Goal: Task Accomplishment & Management: Complete application form

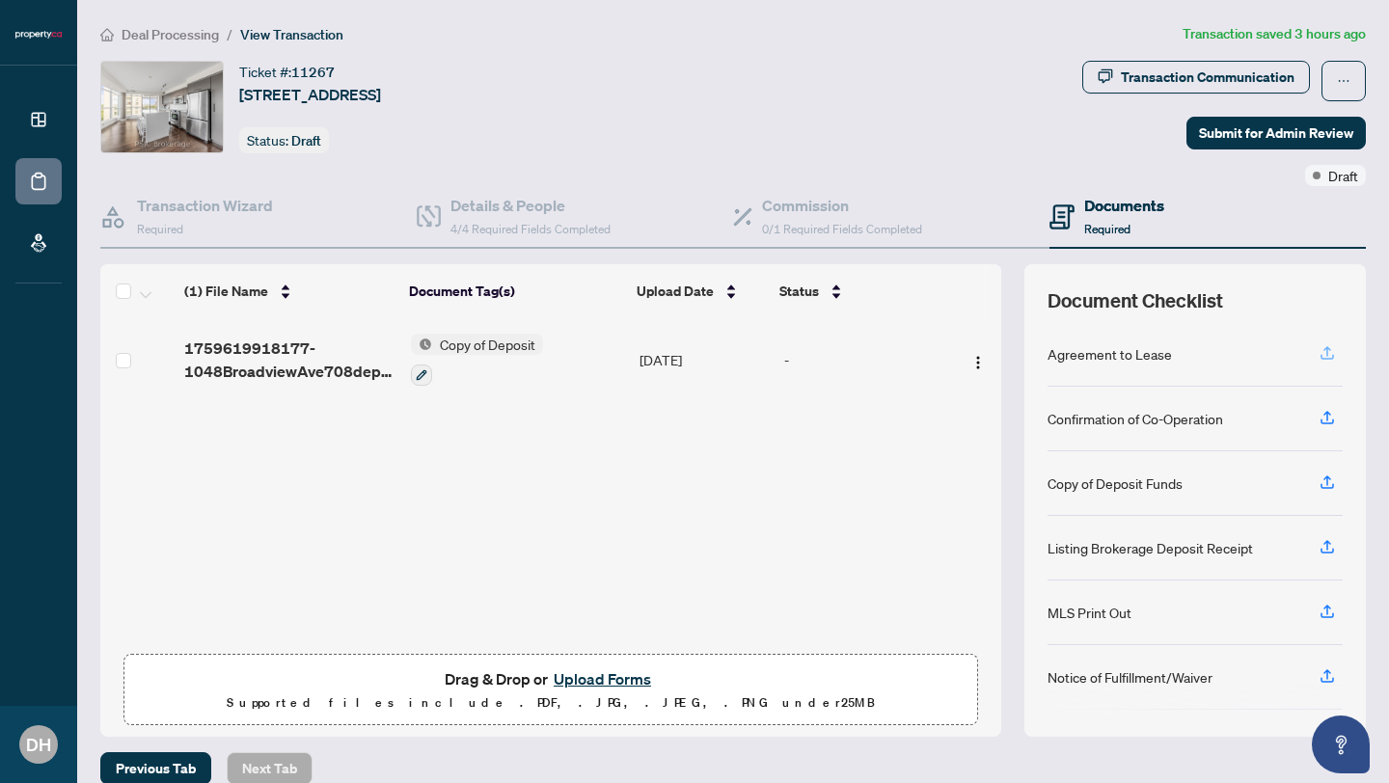
click at [1322, 350] on icon "button" at bounding box center [1326, 352] width 17 height 17
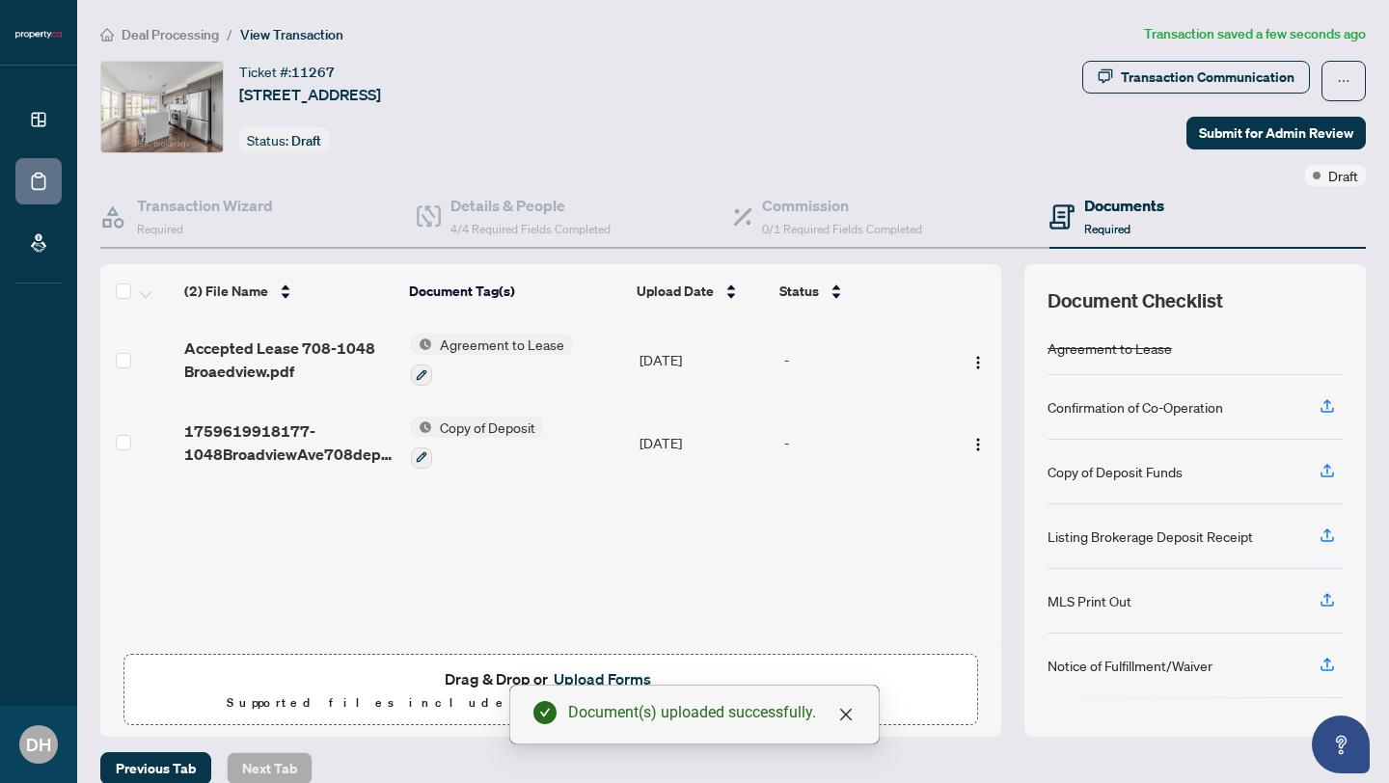
scroll to position [24, 0]
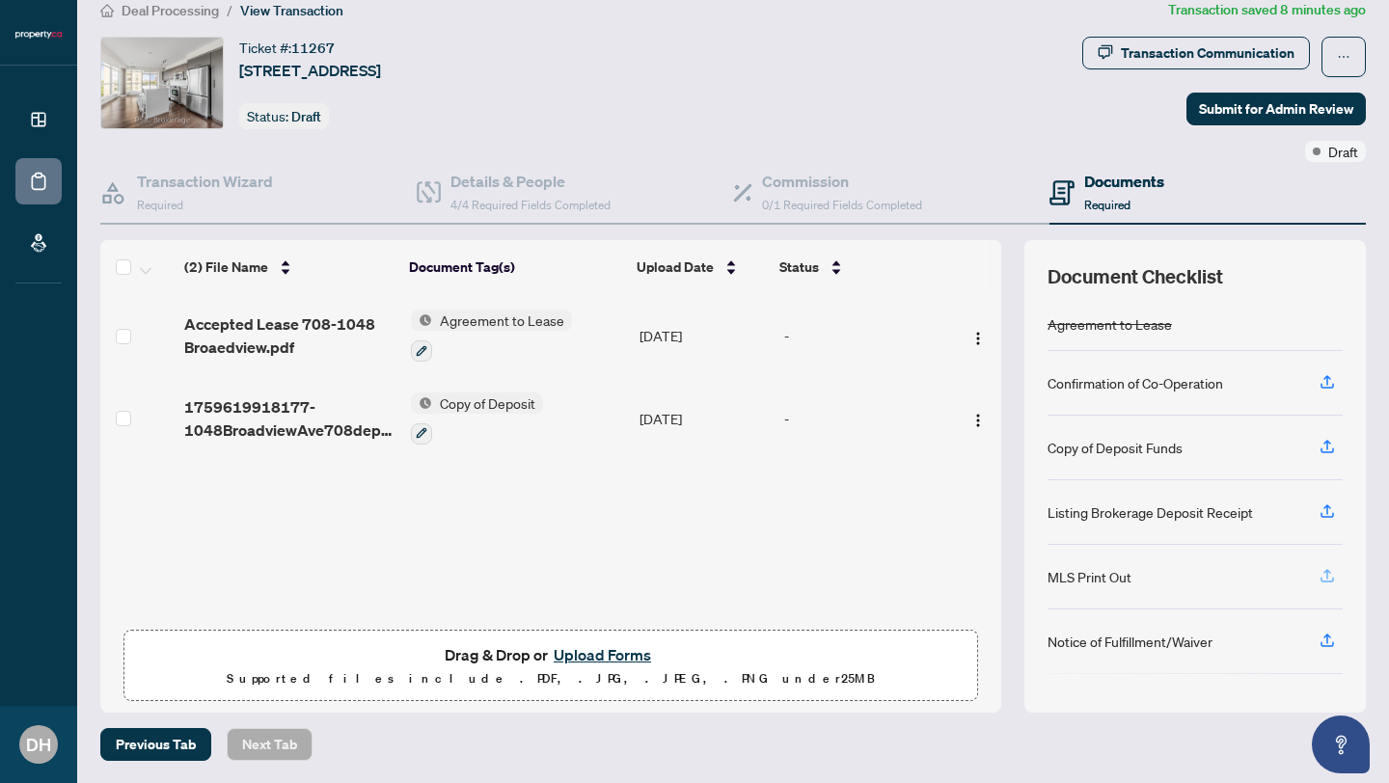
click at [1326, 573] on icon "button" at bounding box center [1327, 574] width 8 height 10
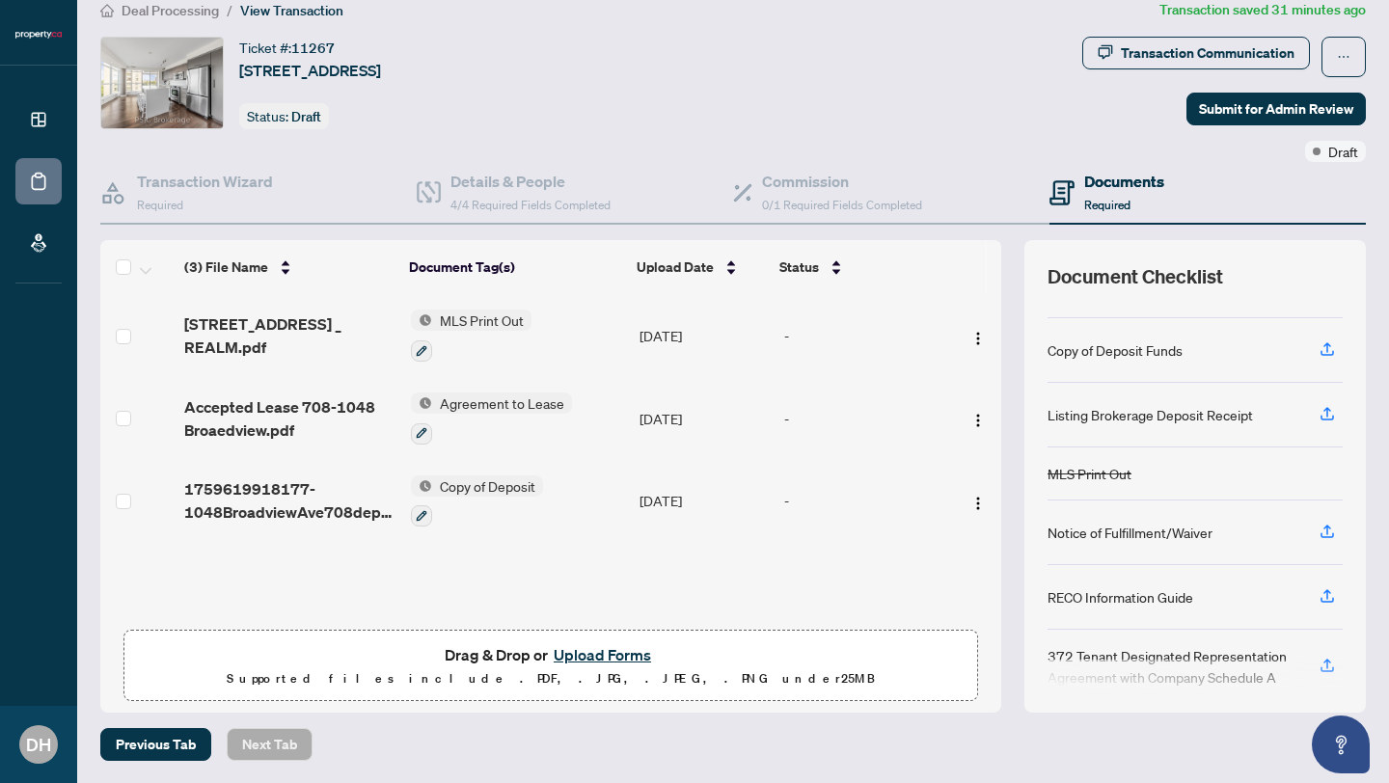
scroll to position [119, 0]
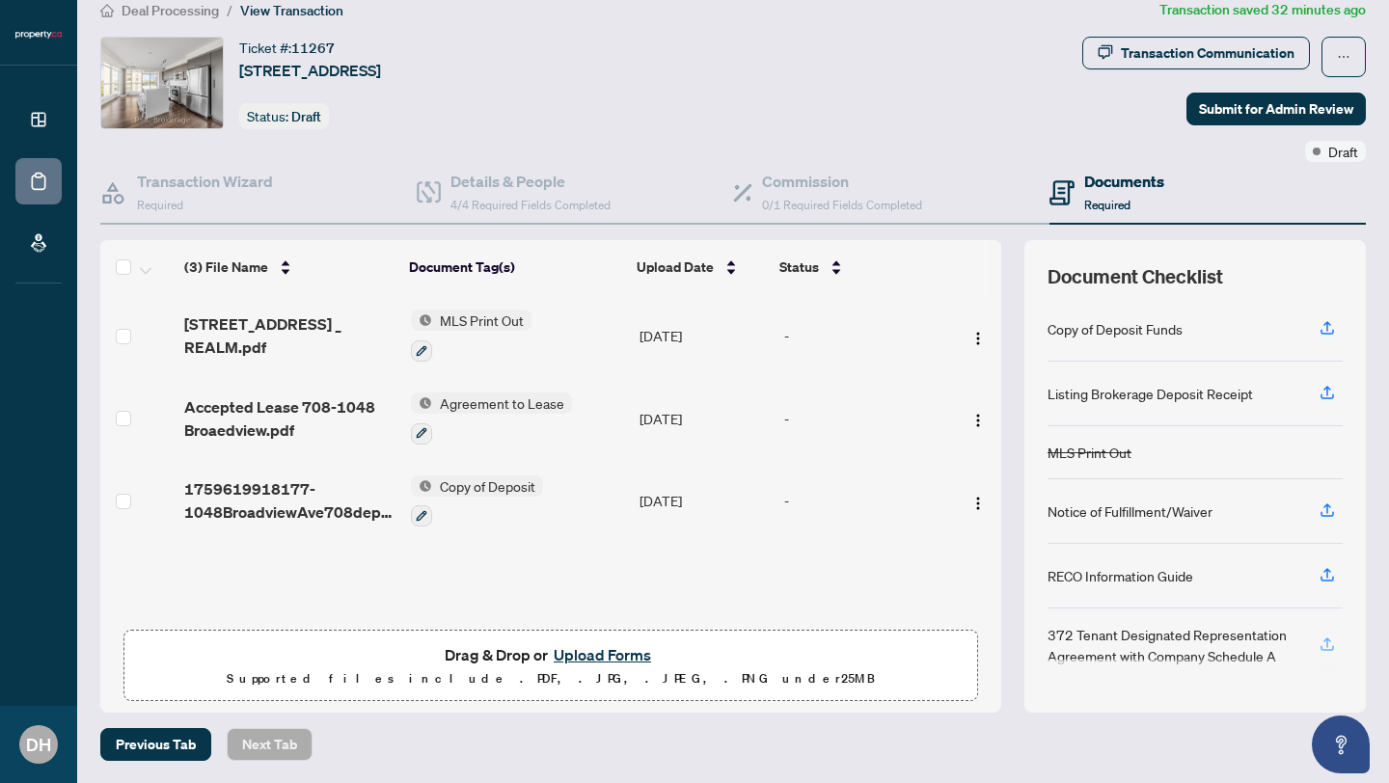
click at [1322, 643] on icon "button" at bounding box center [1326, 643] width 17 height 17
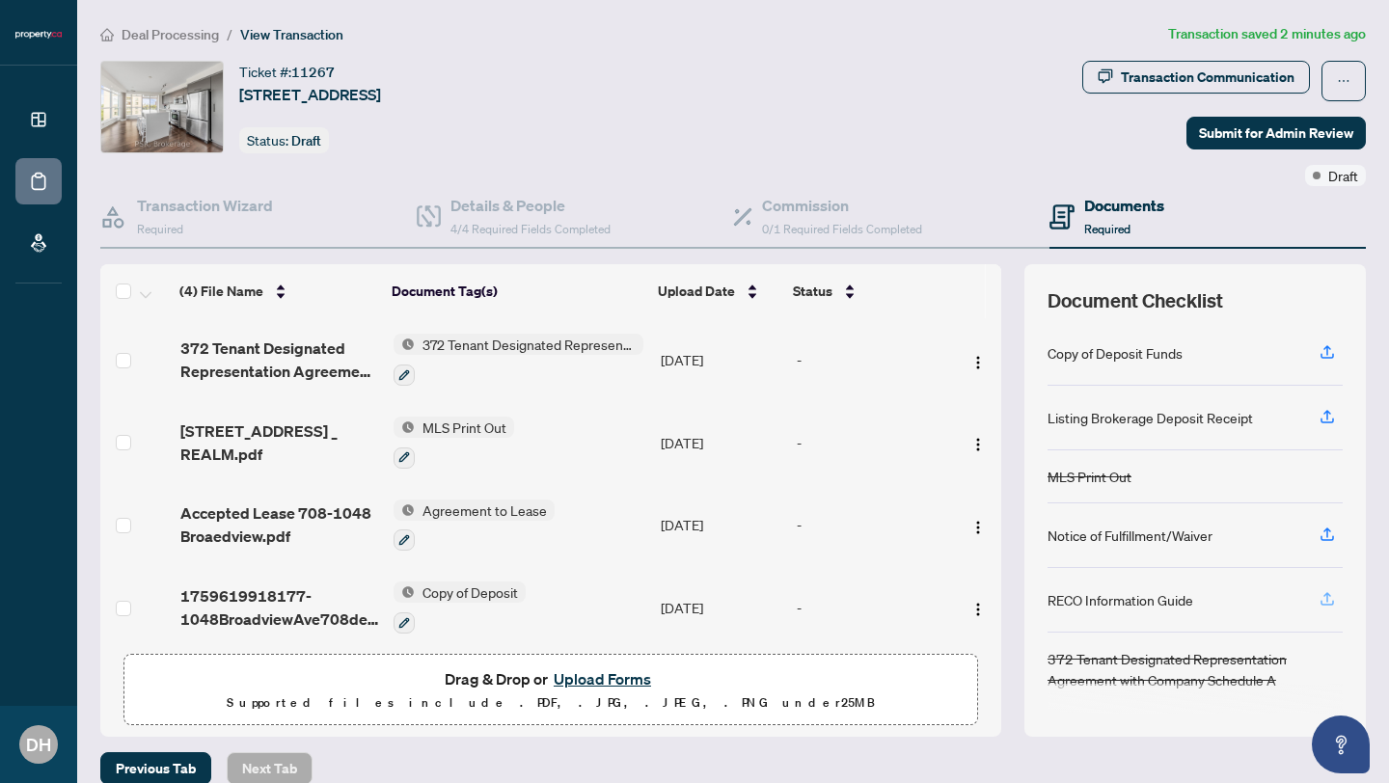
click at [1324, 598] on icon "button" at bounding box center [1326, 598] width 17 height 17
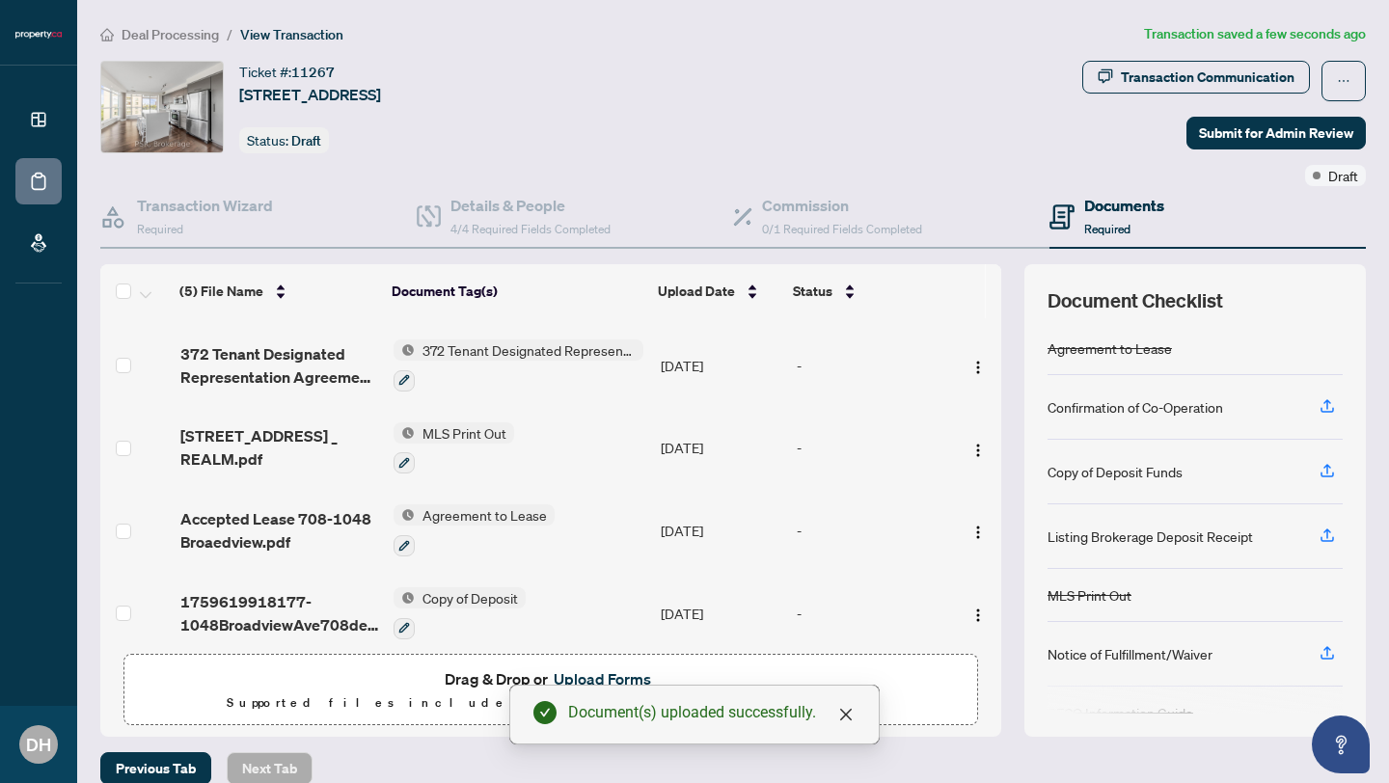
scroll to position [0, 0]
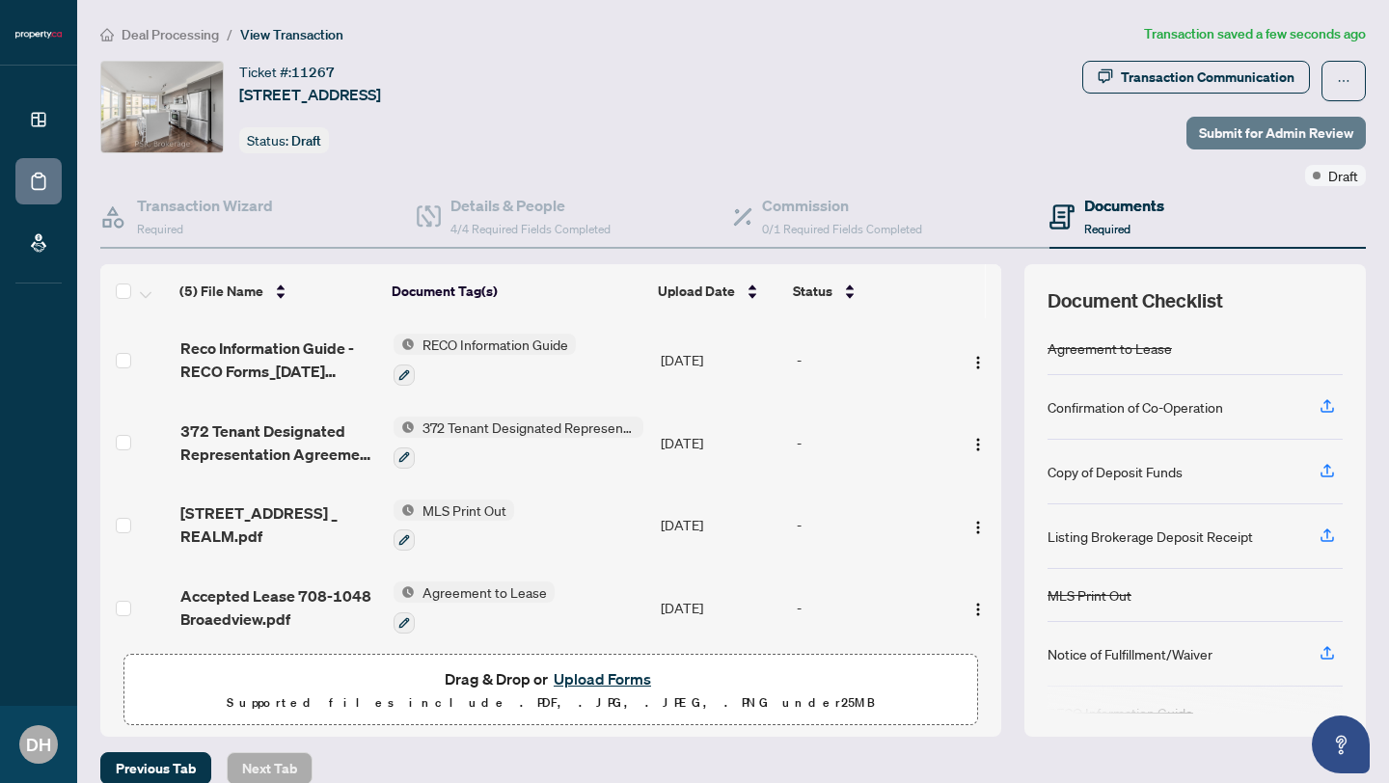
click at [1287, 134] on span "Submit for Admin Review" at bounding box center [1276, 133] width 154 height 31
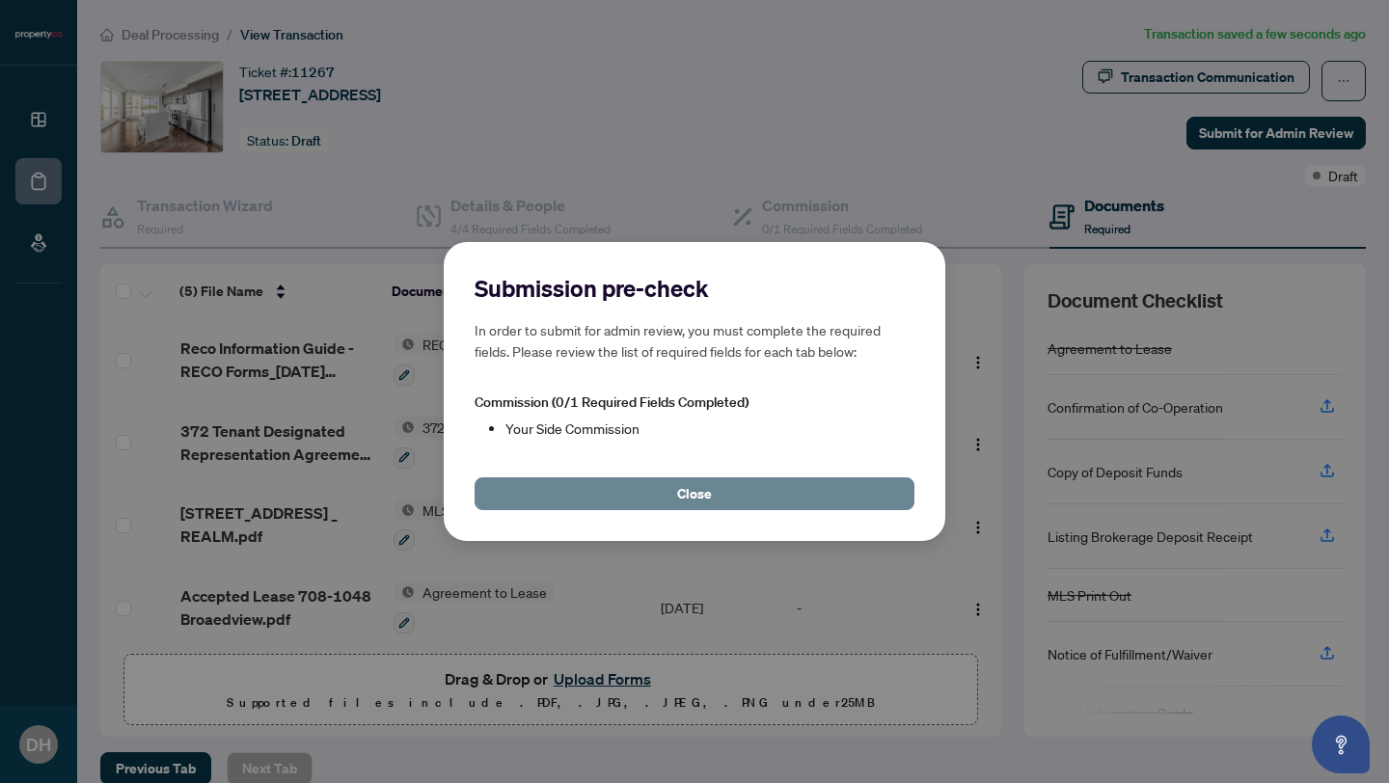
click at [835, 494] on button "Close" at bounding box center [694, 493] width 440 height 33
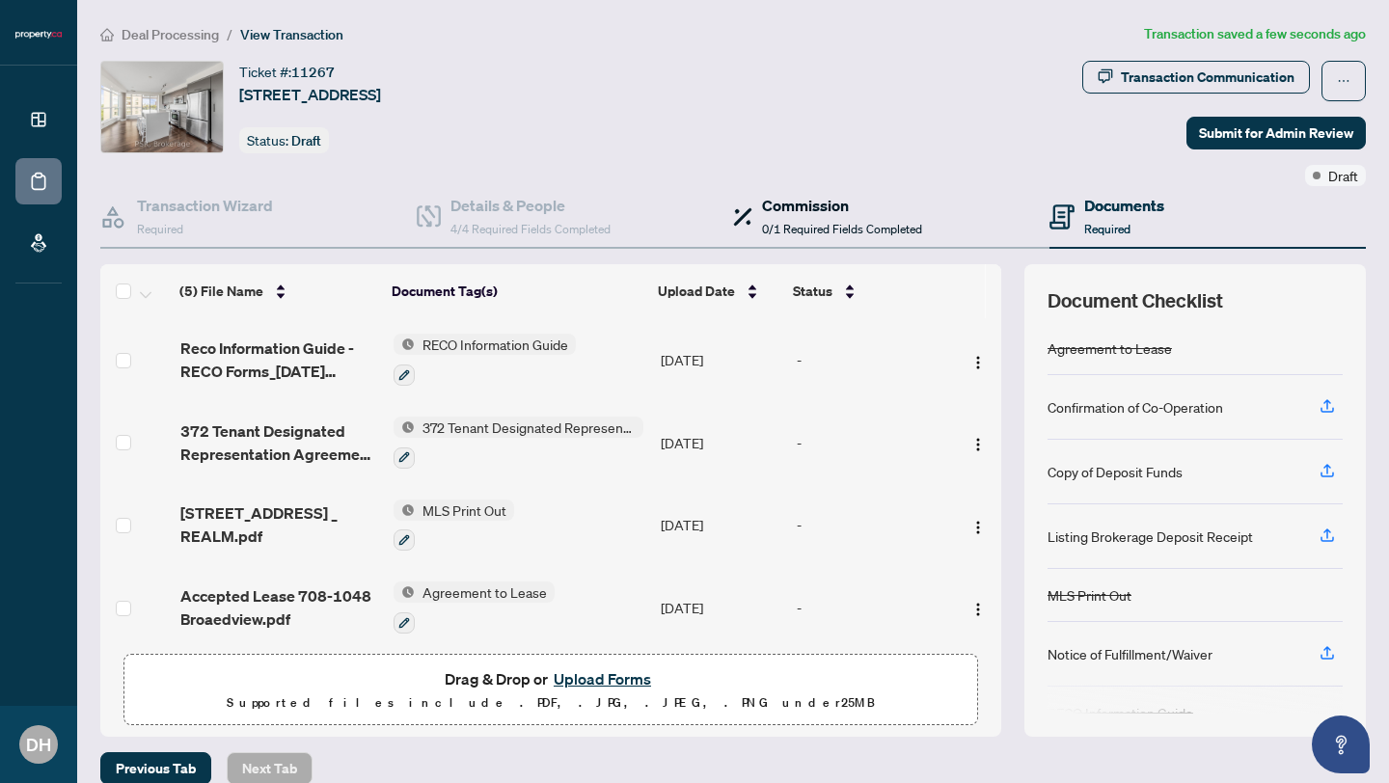
click at [760, 216] on div "Commission 0/1 Required Fields Completed" at bounding box center [827, 216] width 189 height 45
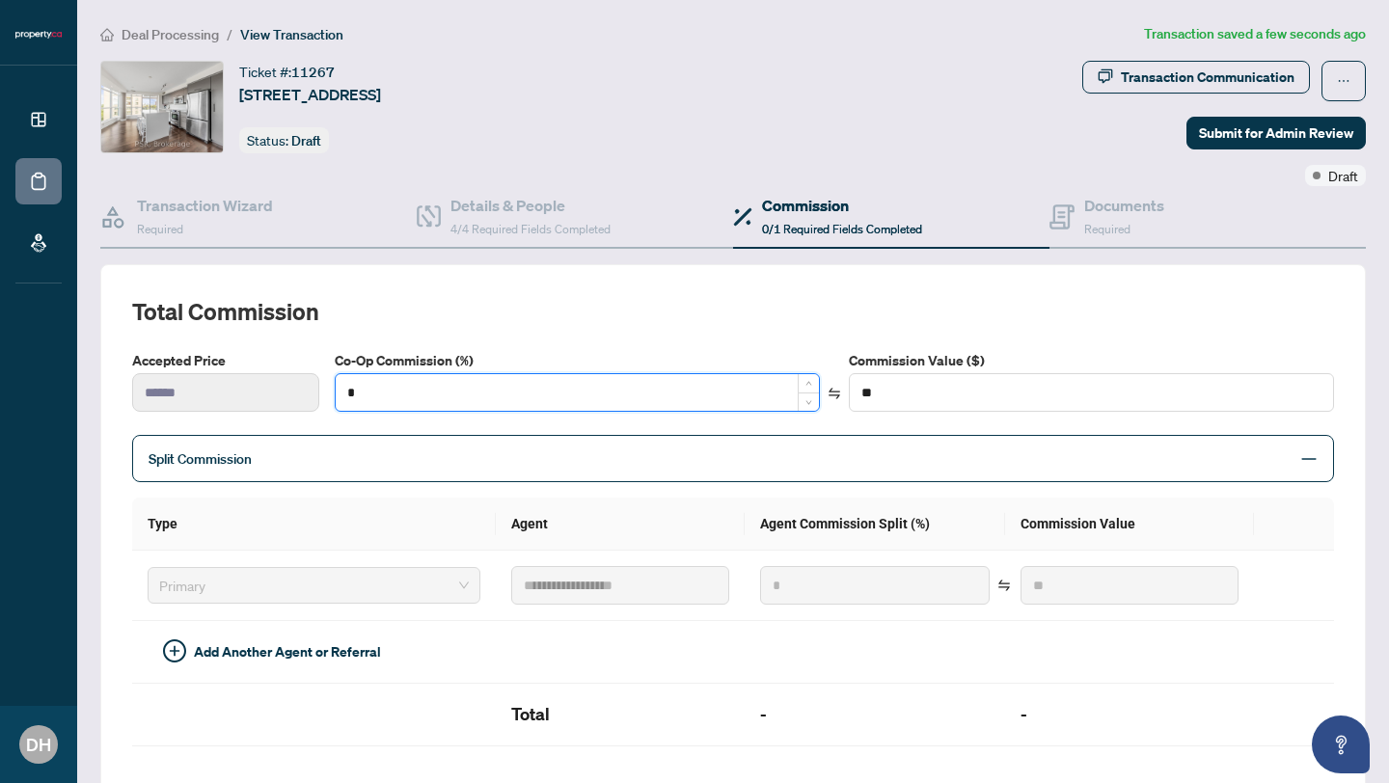
click at [442, 400] on input "*" at bounding box center [577, 392] width 483 height 37
type input "*"
type input "****"
type input "**"
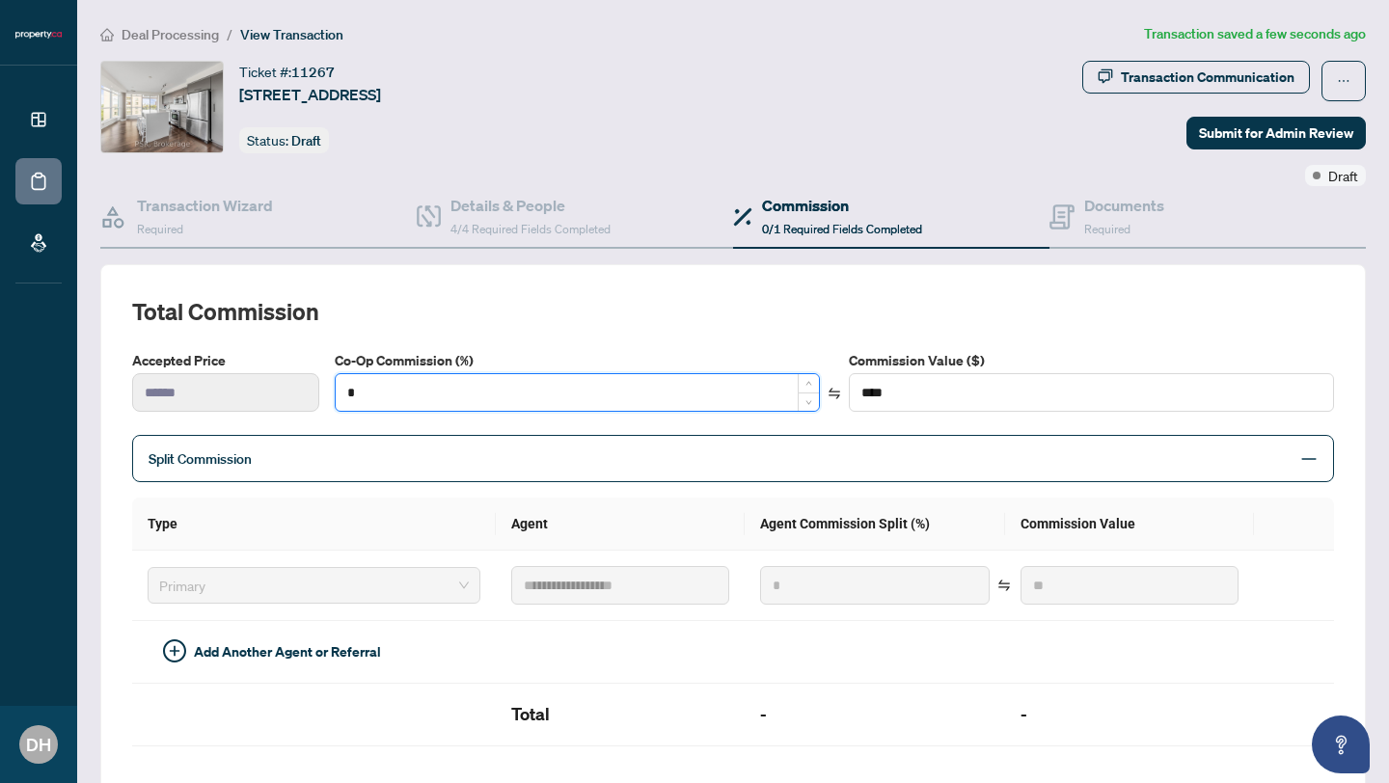
type input "******"
type input "**"
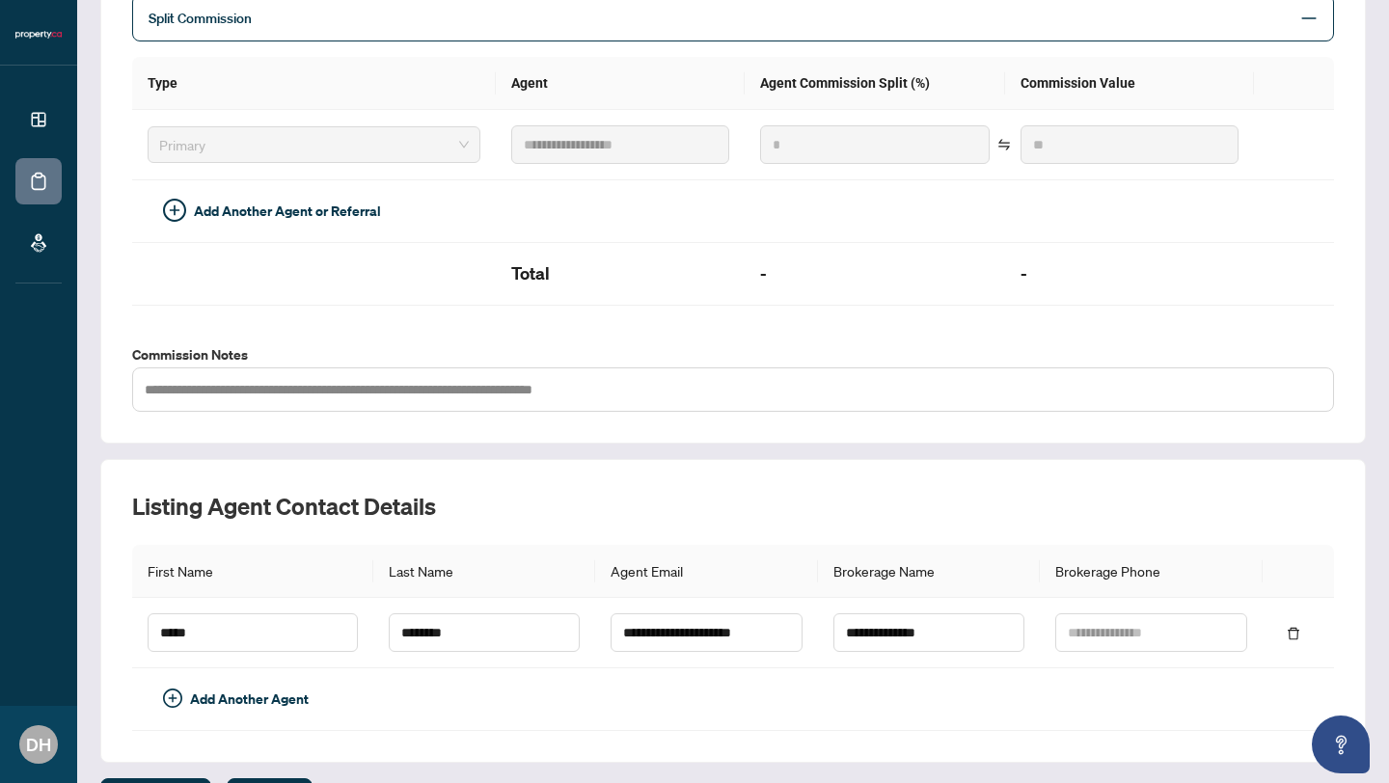
scroll to position [490, 0]
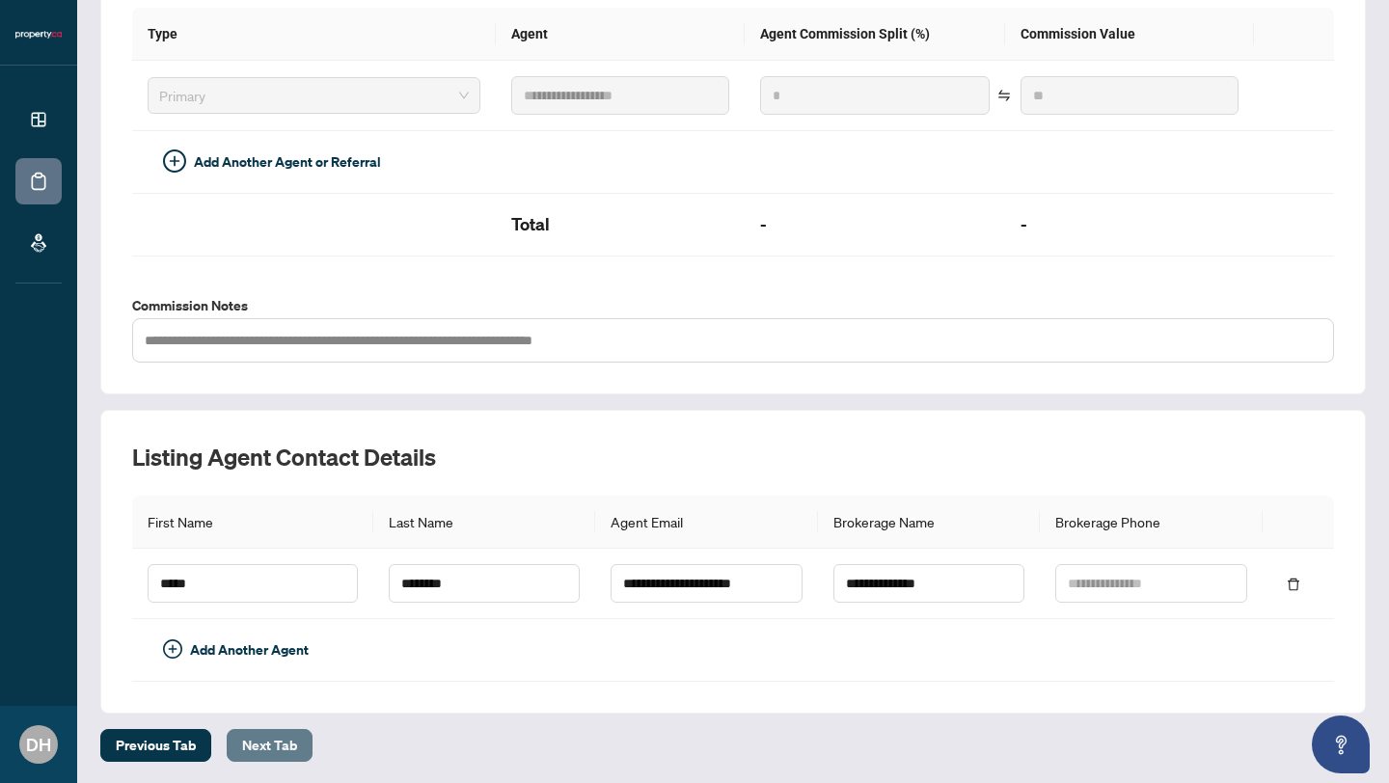
click at [273, 744] on span "Next Tab" at bounding box center [269, 745] width 55 height 31
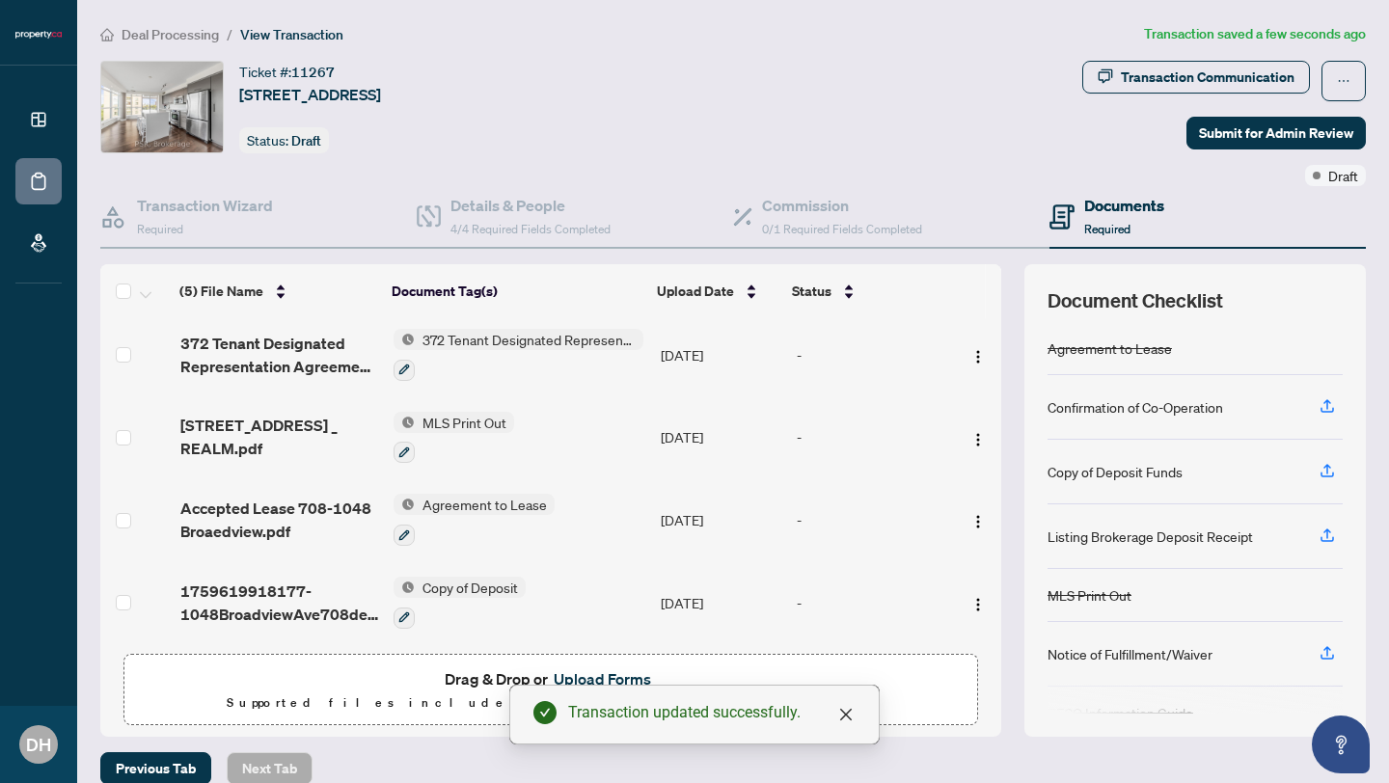
scroll to position [92, 0]
click at [1234, 130] on span "Submit for Admin Review" at bounding box center [1276, 133] width 154 height 31
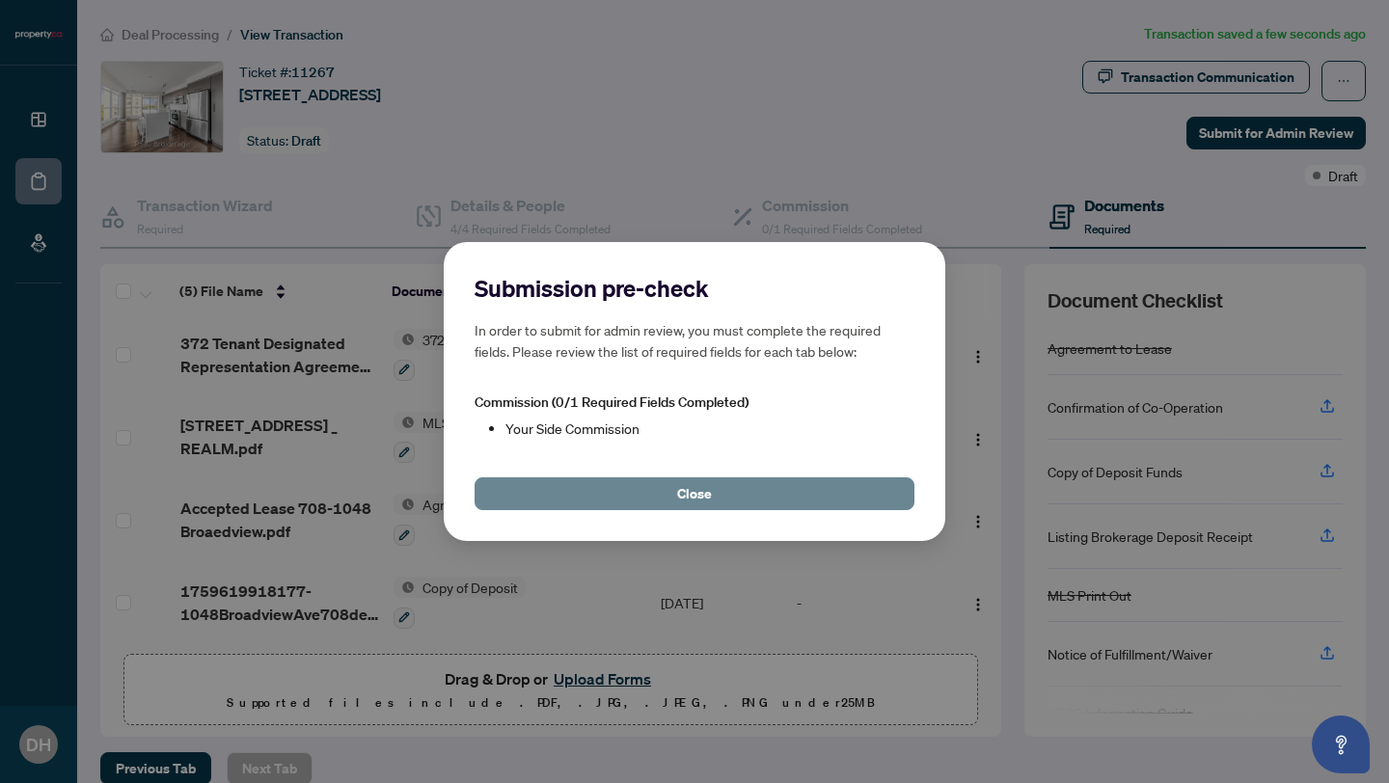
click at [793, 502] on button "Close" at bounding box center [694, 493] width 440 height 33
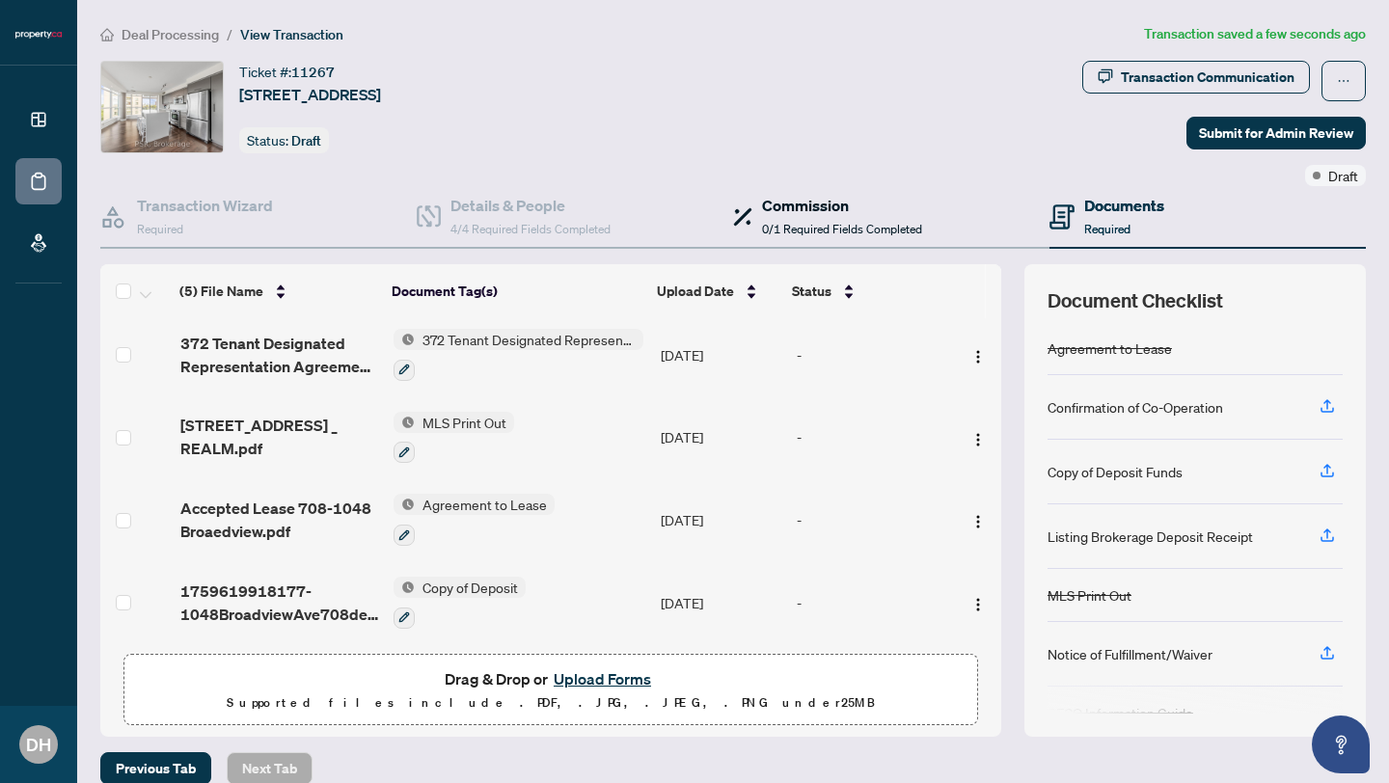
click at [777, 231] on span "0/1 Required Fields Completed" at bounding box center [842, 229] width 160 height 14
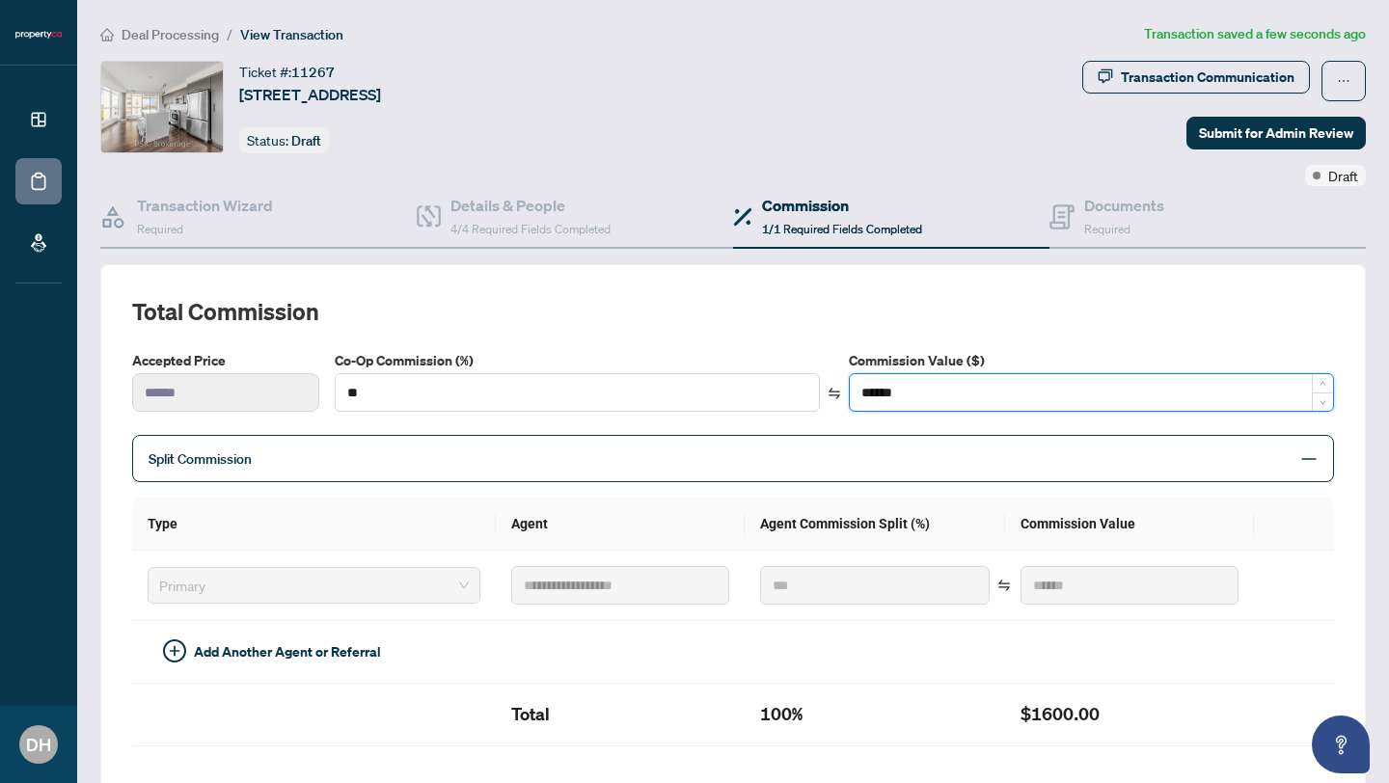
click at [986, 399] on input "******" at bounding box center [1091, 392] width 483 height 37
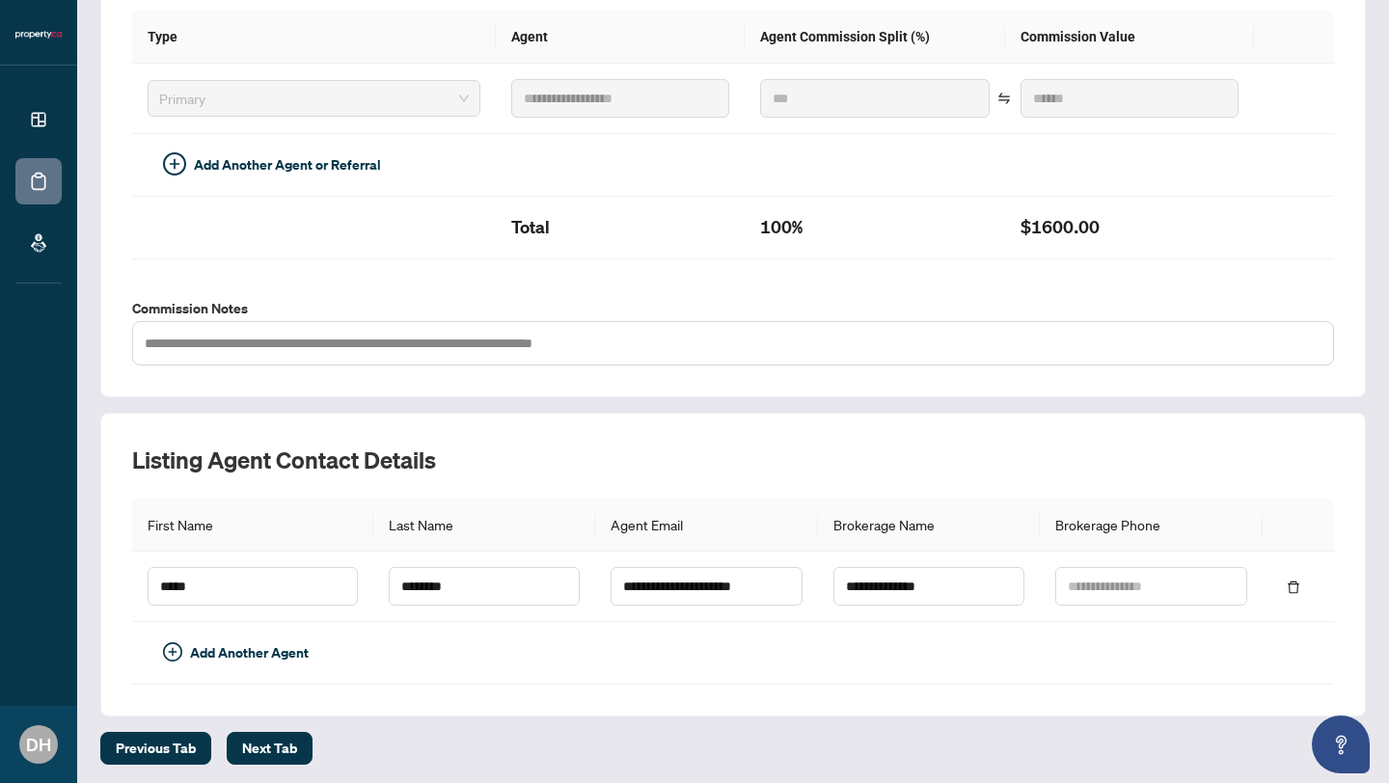
scroll to position [490, 0]
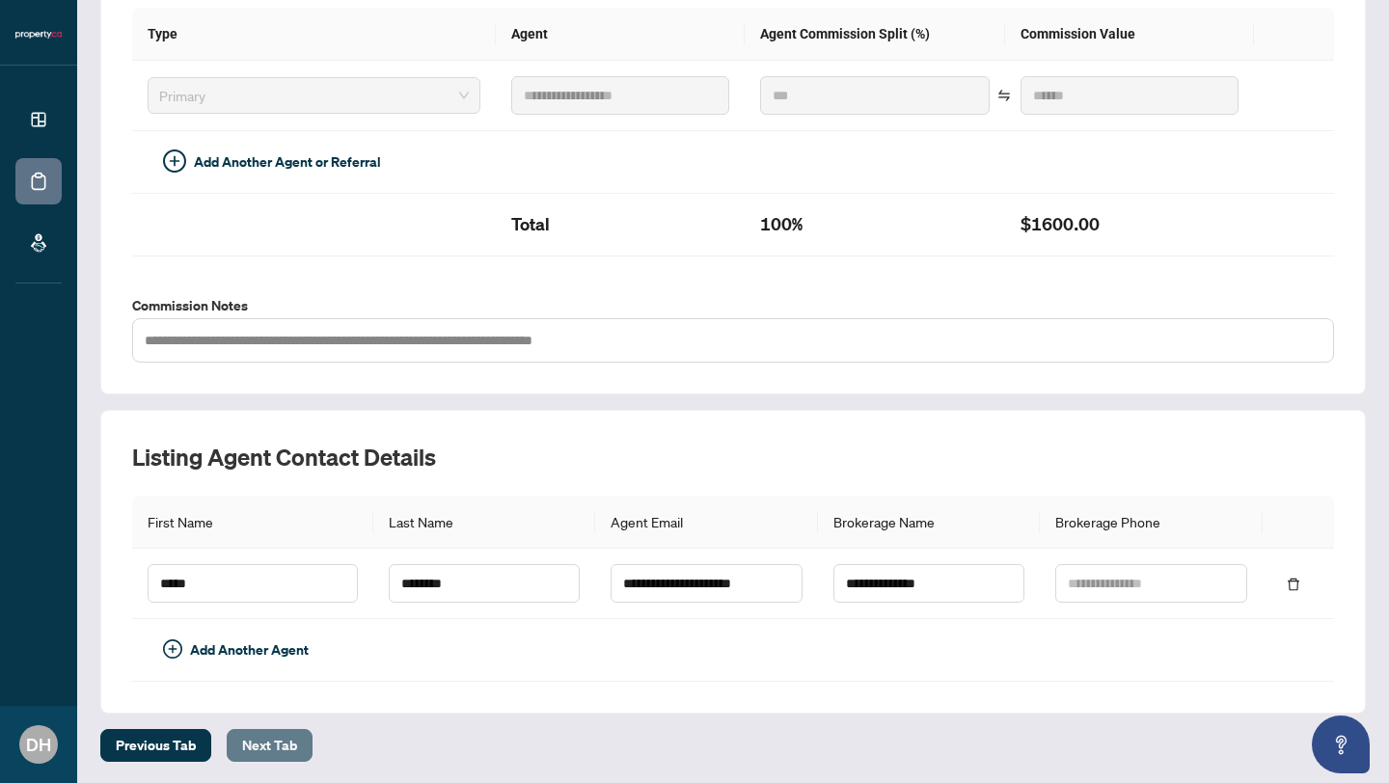
click at [271, 755] on span "Next Tab" at bounding box center [269, 745] width 55 height 31
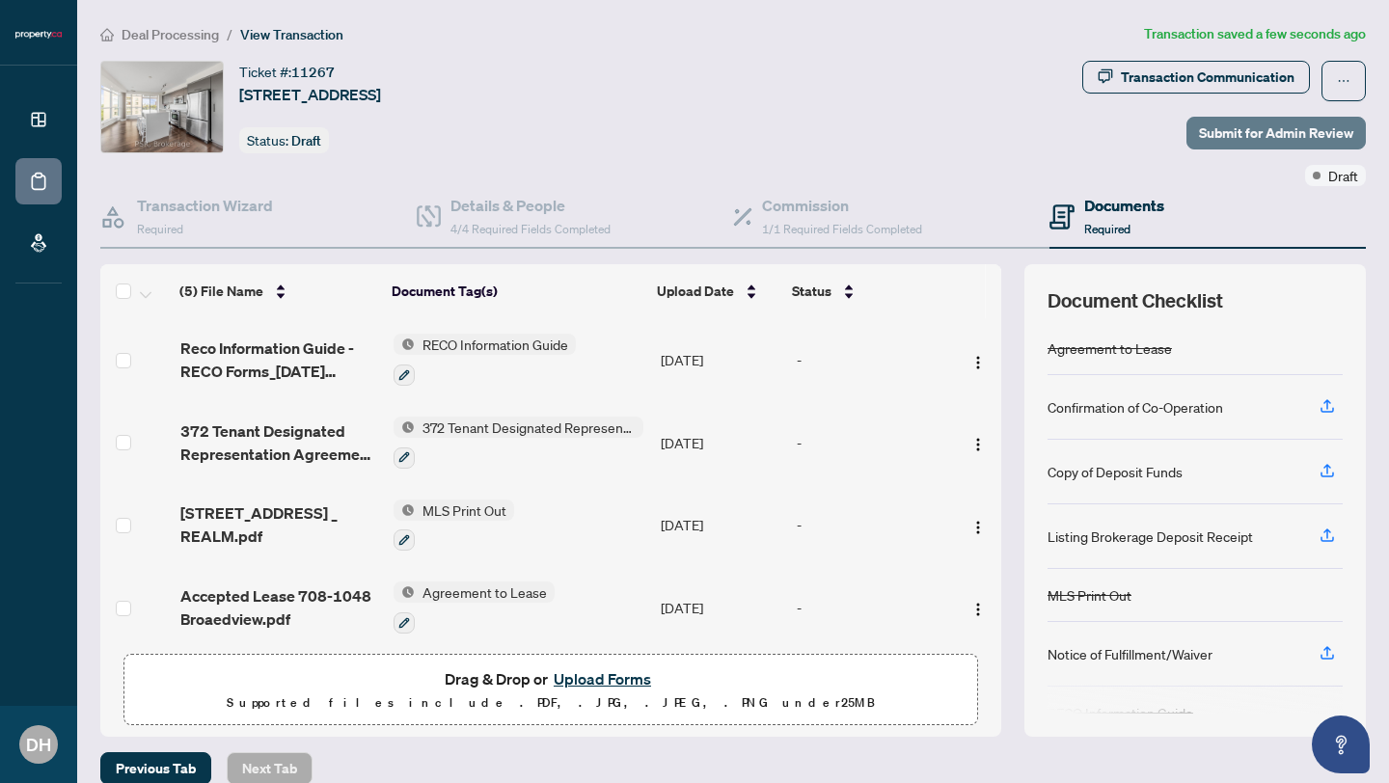
click at [1235, 126] on span "Submit for Admin Review" at bounding box center [1276, 133] width 154 height 31
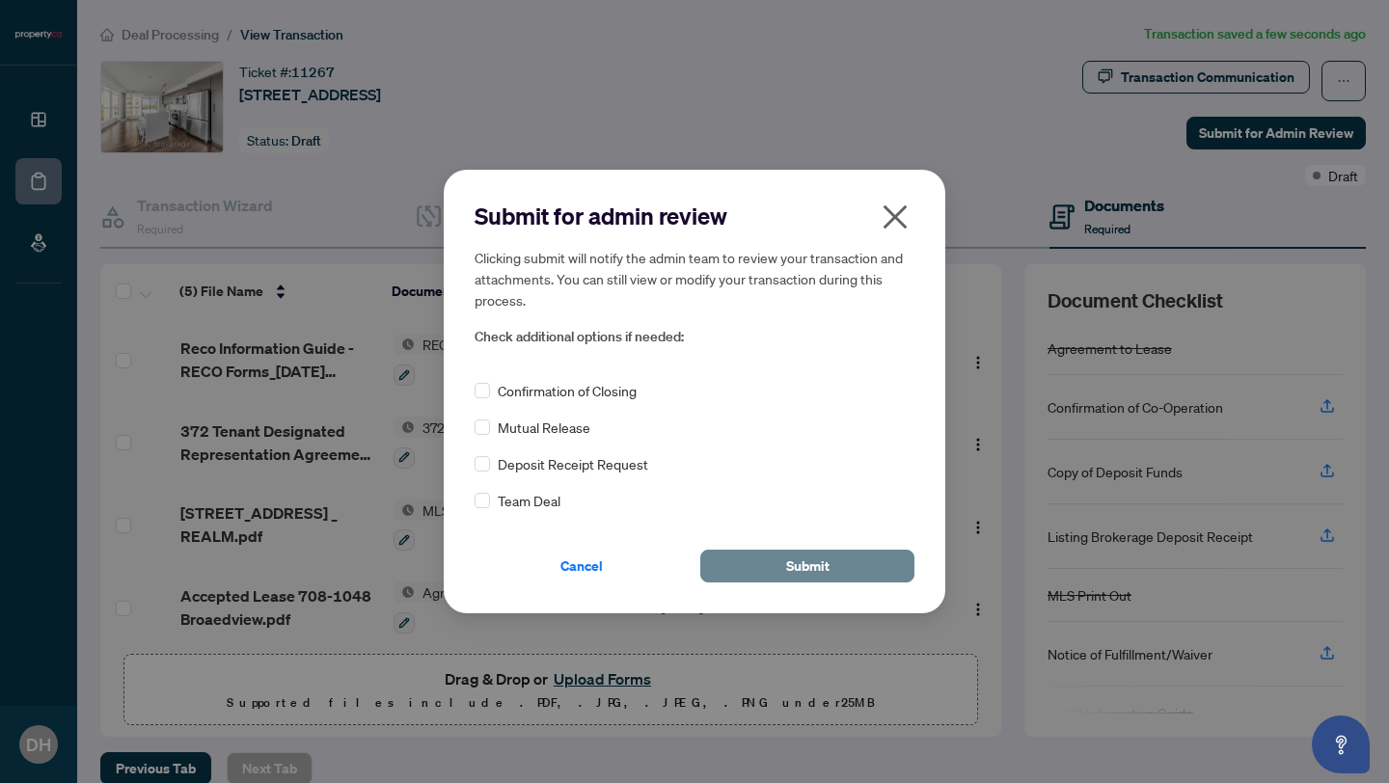
click at [798, 562] on span "Submit" at bounding box center [807, 566] width 43 height 31
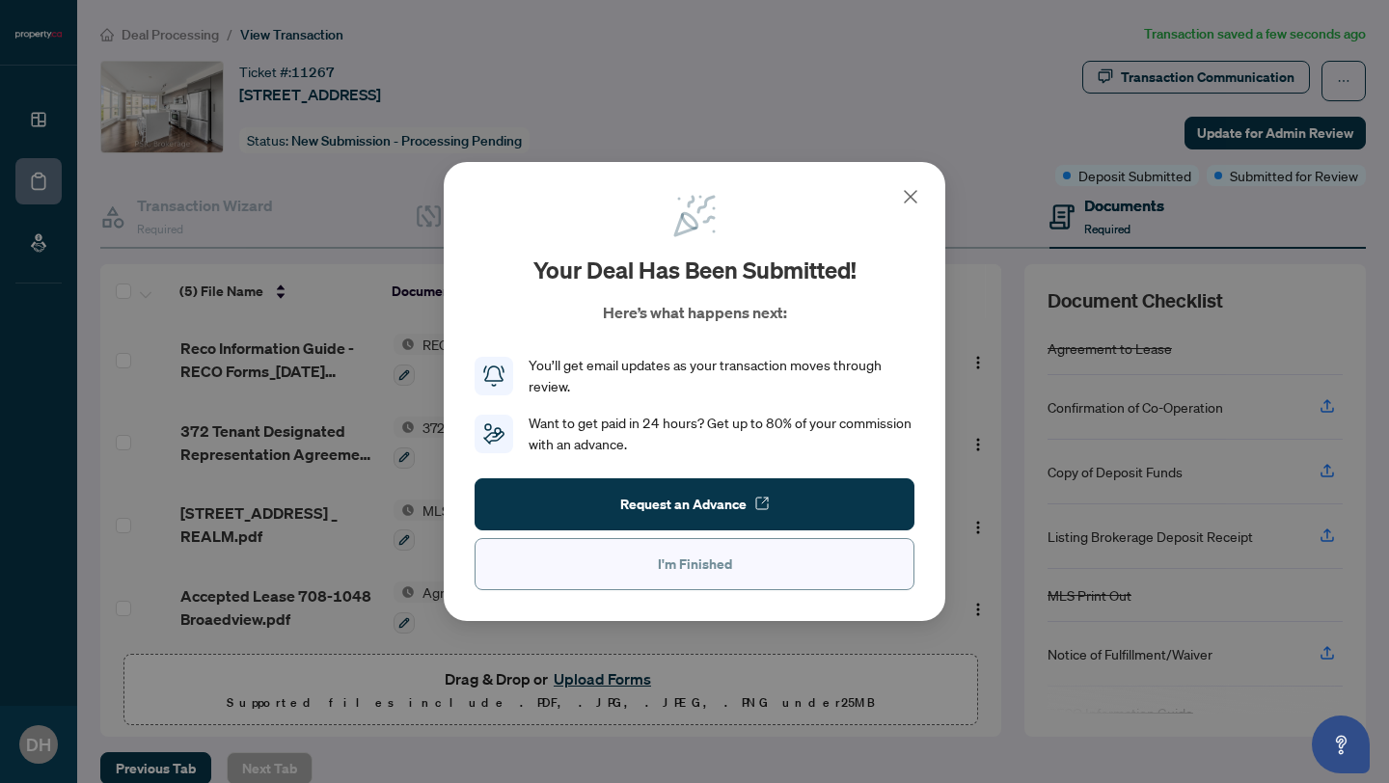
click at [772, 557] on button "I'm Finished" at bounding box center [694, 564] width 440 height 52
